Goal: Task Accomplishment & Management: Manage account settings

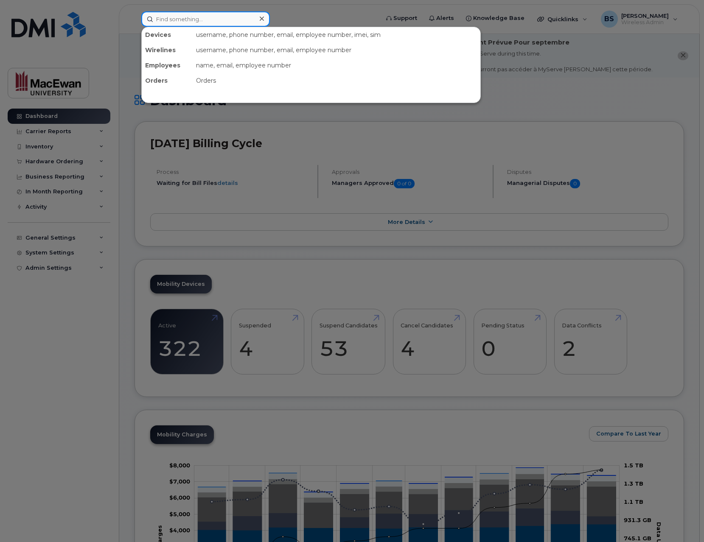
click at [168, 18] on input at bounding box center [205, 18] width 129 height 15
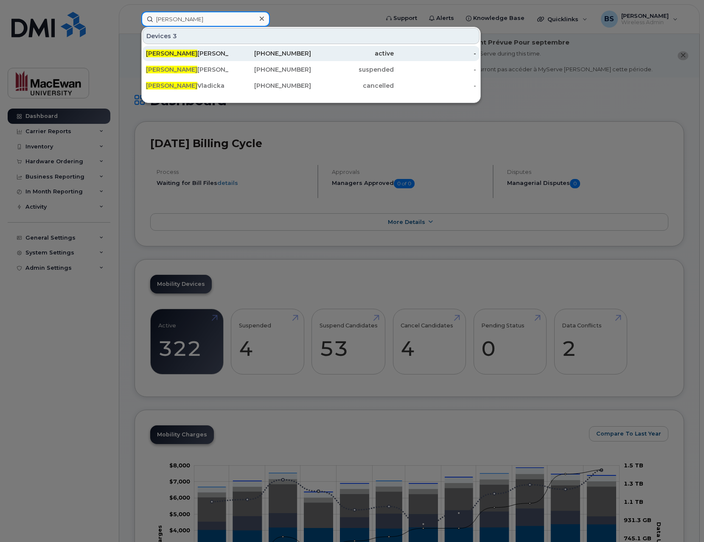
type input "theresa"
click at [196, 50] on div "Theresa Chika James" at bounding box center [187, 53] width 83 height 8
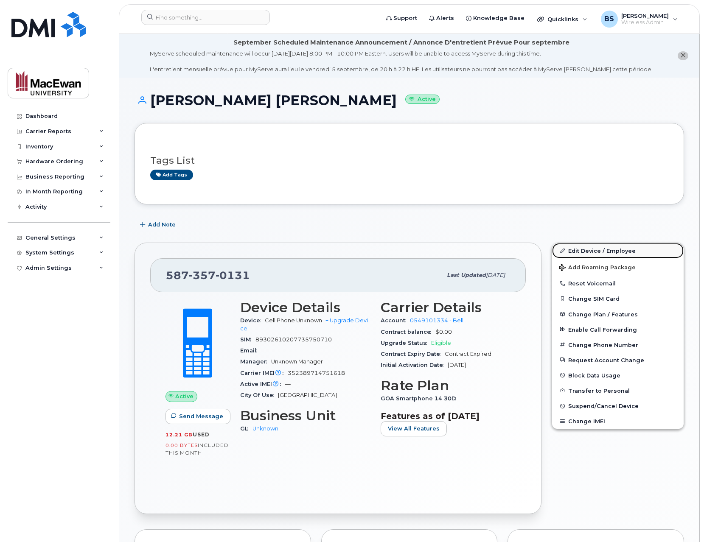
click at [600, 255] on link "Edit Device / Employee" at bounding box center [618, 250] width 132 height 15
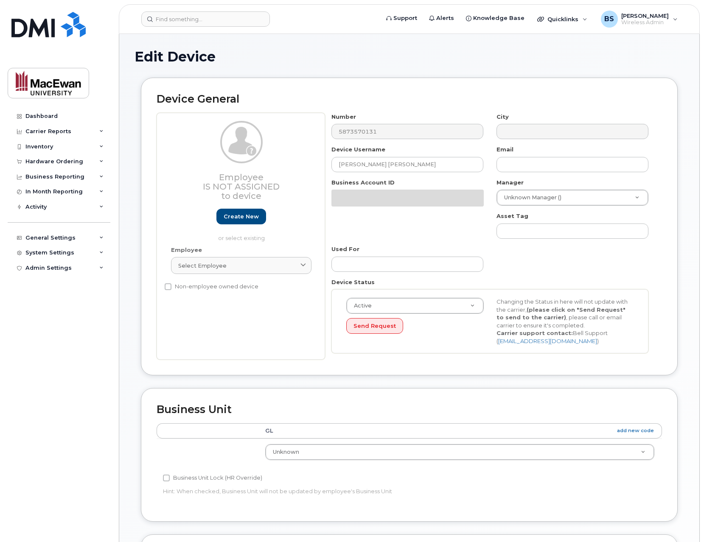
scroll to position [256, 0]
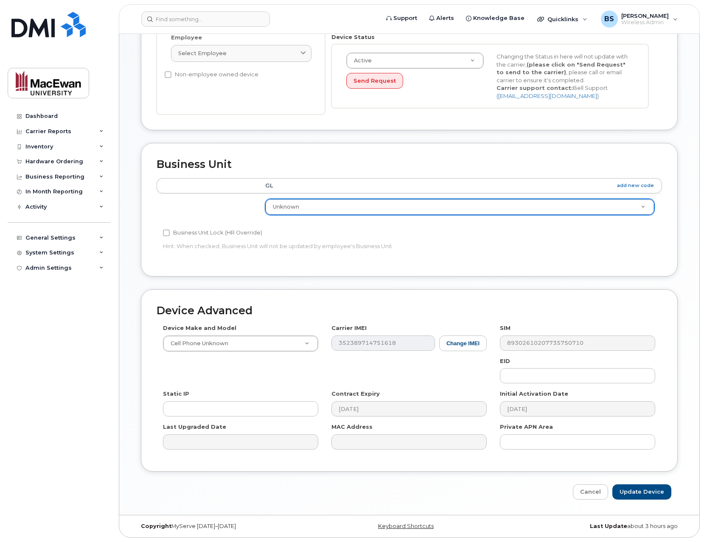
click at [419, 199] on td "Unknown 18590550" at bounding box center [459, 206] width 404 height 27
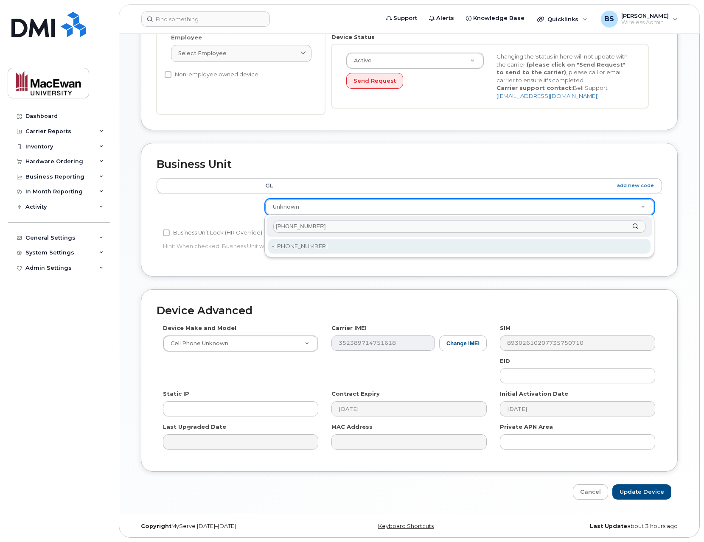
type input "[PHONE_NUMBER]"
type input "19324345"
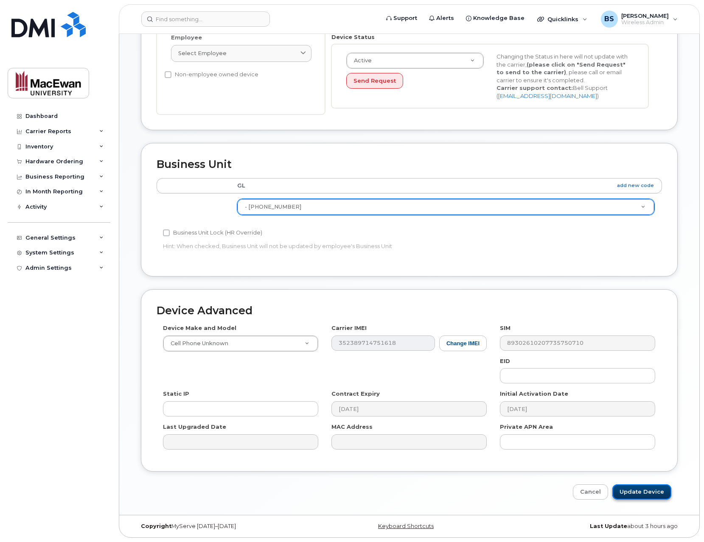
click at [626, 487] on input "Update Device" at bounding box center [641, 492] width 59 height 16
type input "Saving..."
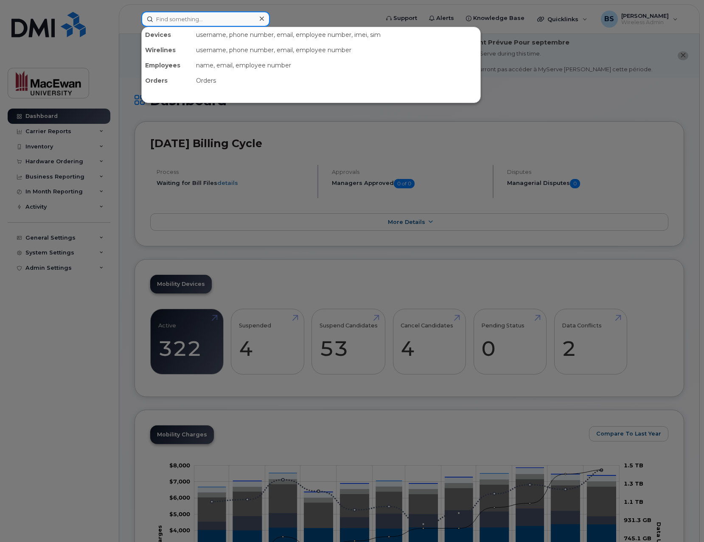
click at [176, 16] on input at bounding box center [205, 18] width 129 height 15
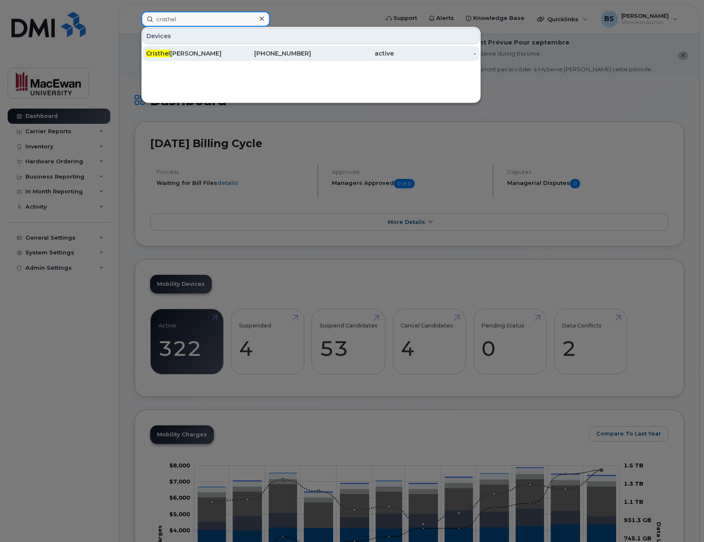
type input "cristhel"
click at [207, 51] on div "[PERSON_NAME]" at bounding box center [187, 53] width 83 height 8
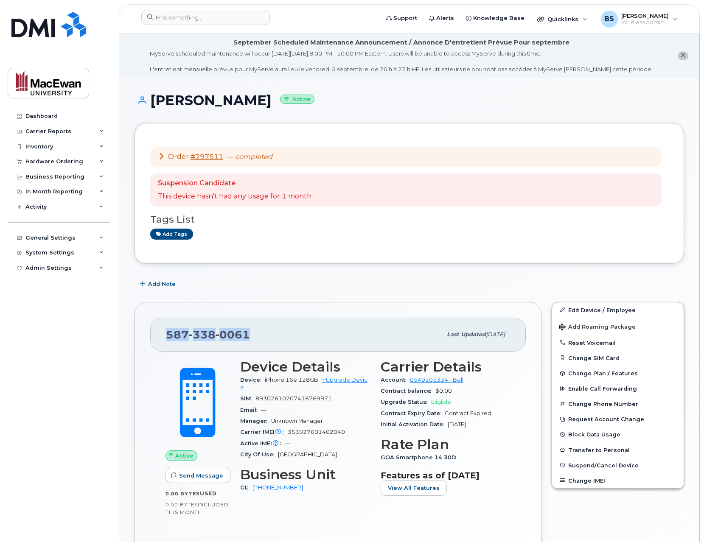
drag, startPoint x: 248, startPoint y: 335, endPoint x: 167, endPoint y: 335, distance: 81.4
click at [167, 335] on div "[PHONE_NUMBER]" at bounding box center [304, 335] width 276 height 18
copy span "[PHONE_NUMBER]"
